Goal: Task Accomplishment & Management: Use online tool/utility

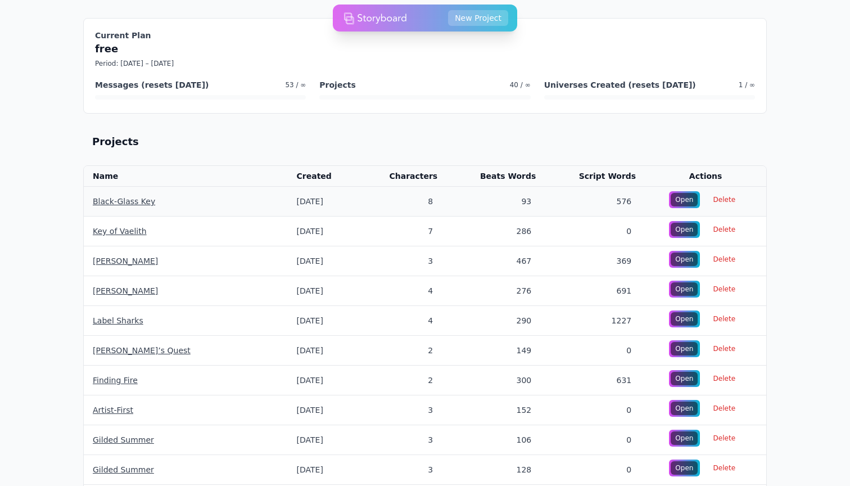
click at [105, 202] on link "Black-Glass Key" at bounding box center [124, 201] width 62 height 9
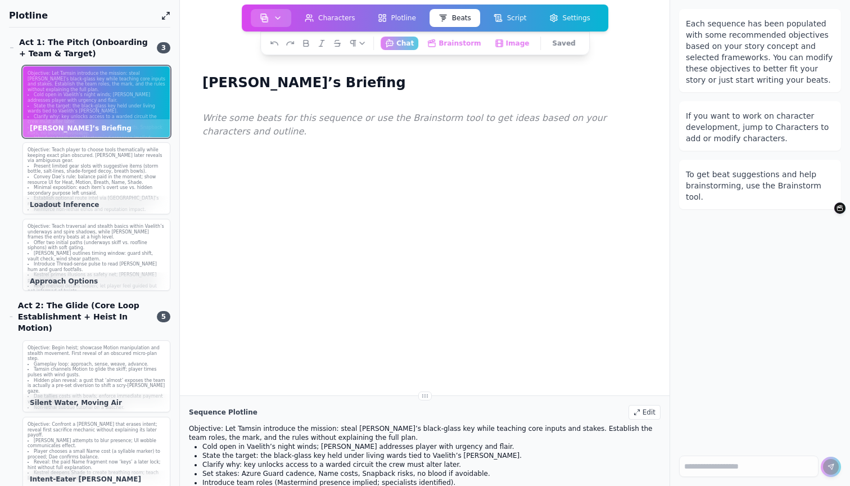
click at [276, 19] on icon "button" at bounding box center [277, 17] width 9 height 9
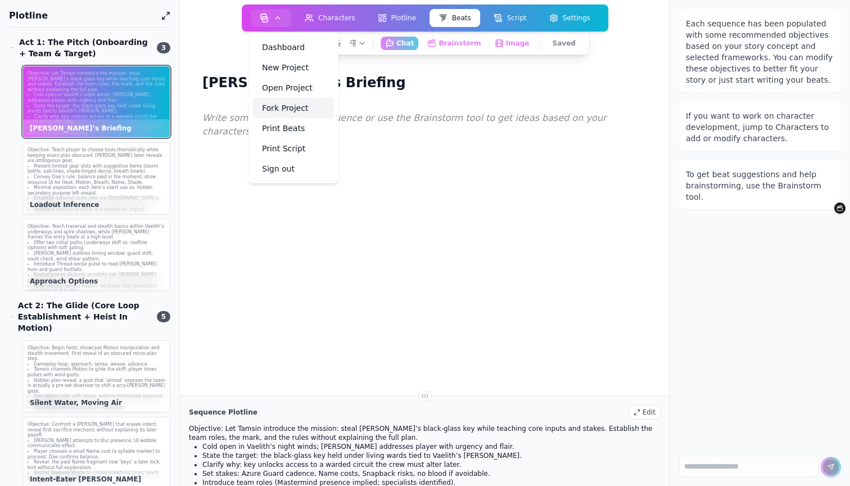
click at [305, 108] on link "Fork Project" at bounding box center [293, 108] width 81 height 20
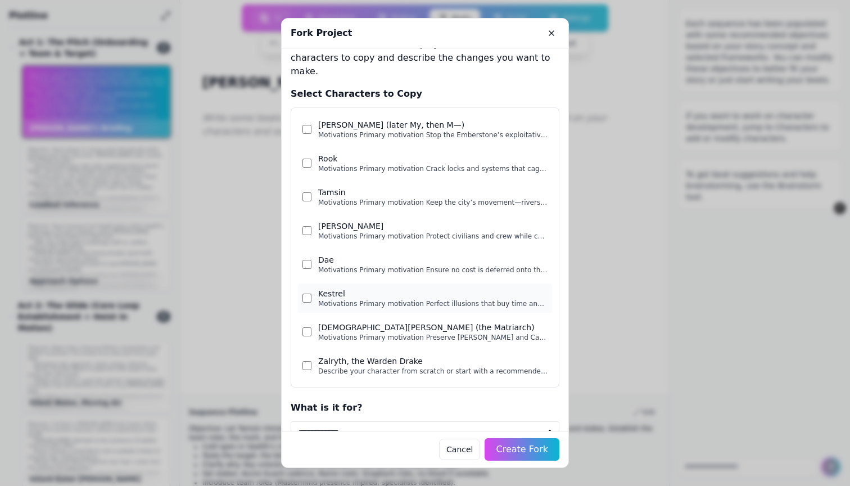
scroll to position [28, 0]
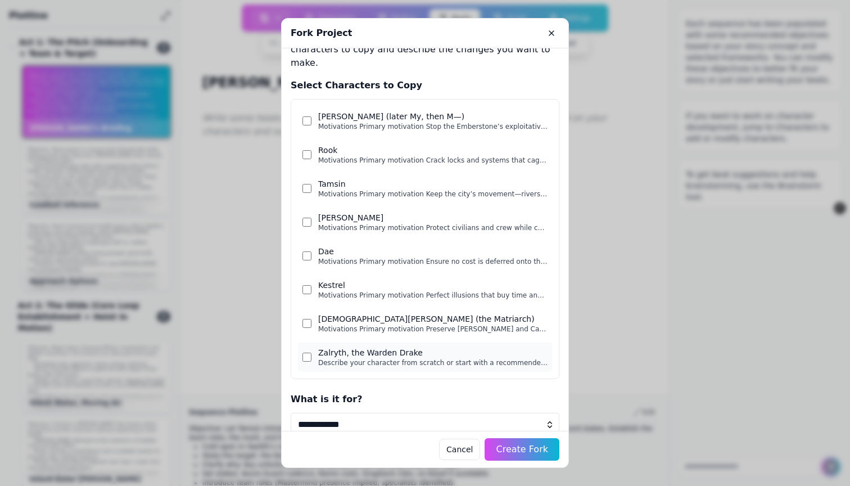
click at [326, 347] on div "Zalryth, the Warden Drake" at bounding box center [432, 352] width 229 height 11
click at [327, 320] on label "[DEMOGRAPHIC_DATA] [PERSON_NAME] (the Matriarch) Motivations Primary motivation…" at bounding box center [425, 323] width 254 height 29
click at [330, 279] on div "Kestrel" at bounding box center [432, 284] width 229 height 11
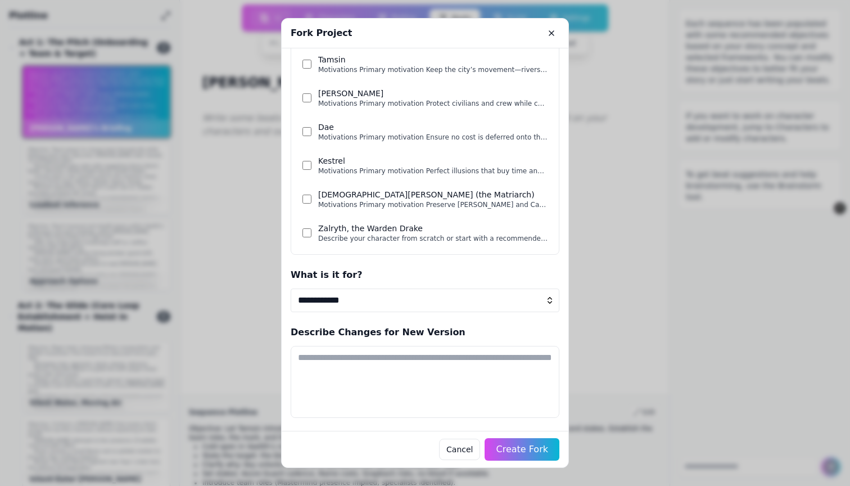
scroll to position [152, 0]
select select "*"
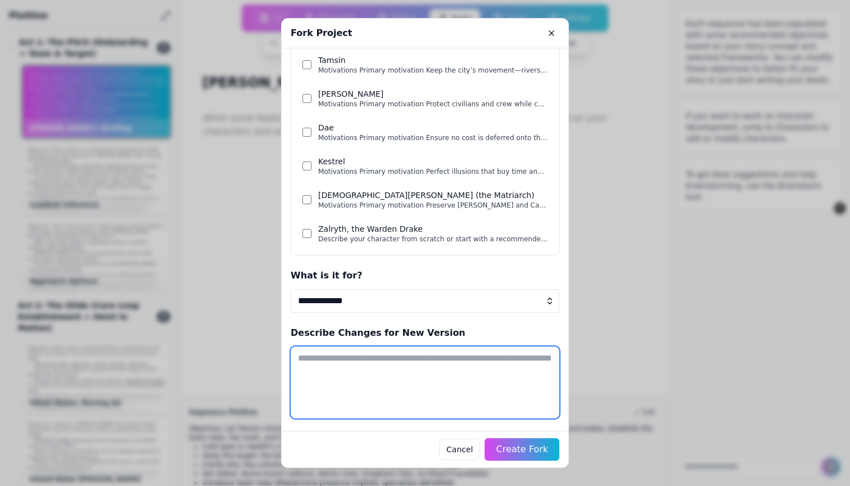
click at [389, 374] on textarea at bounding box center [425, 382] width 269 height 72
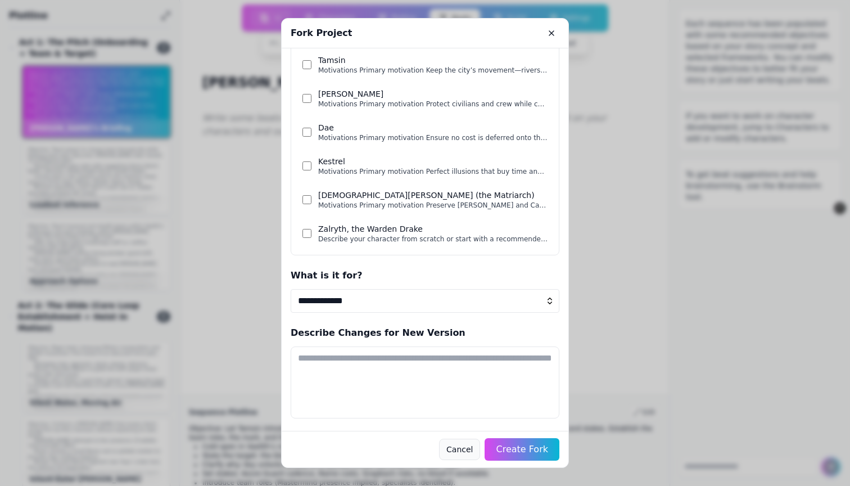
click at [473, 445] on button "Cancel" at bounding box center [459, 448] width 41 height 21
